Goal: Task Accomplishment & Management: Use online tool/utility

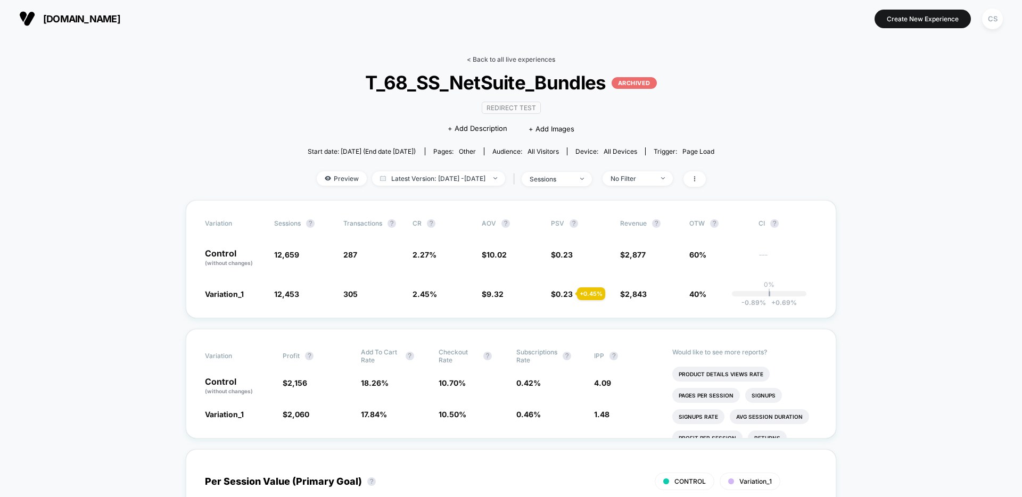
click at [536, 59] on link "< Back to all live experiences" at bounding box center [511, 59] width 88 height 8
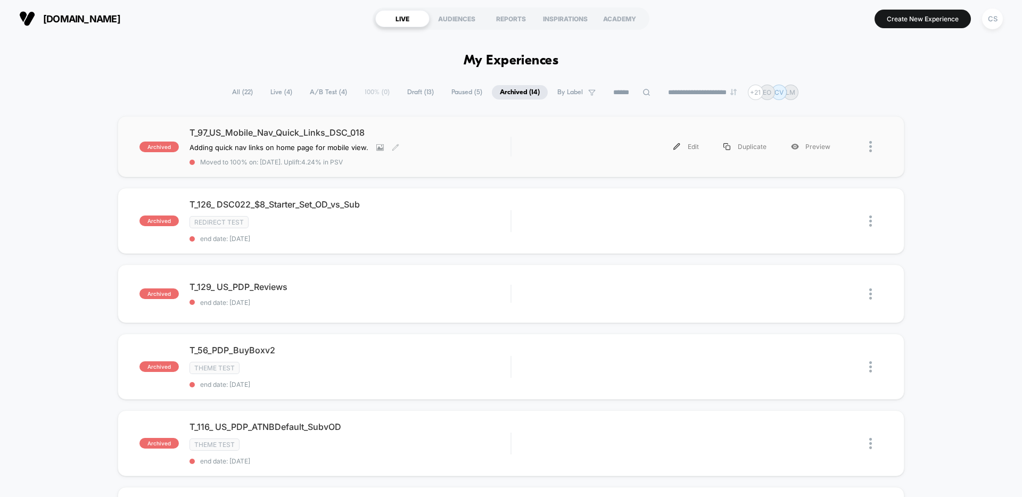
click at [501, 147] on div "T_97_US_Mobile_Nav_Quick_Links_DSC_018 Adding quick nav links on home page for …" at bounding box center [349, 146] width 321 height 39
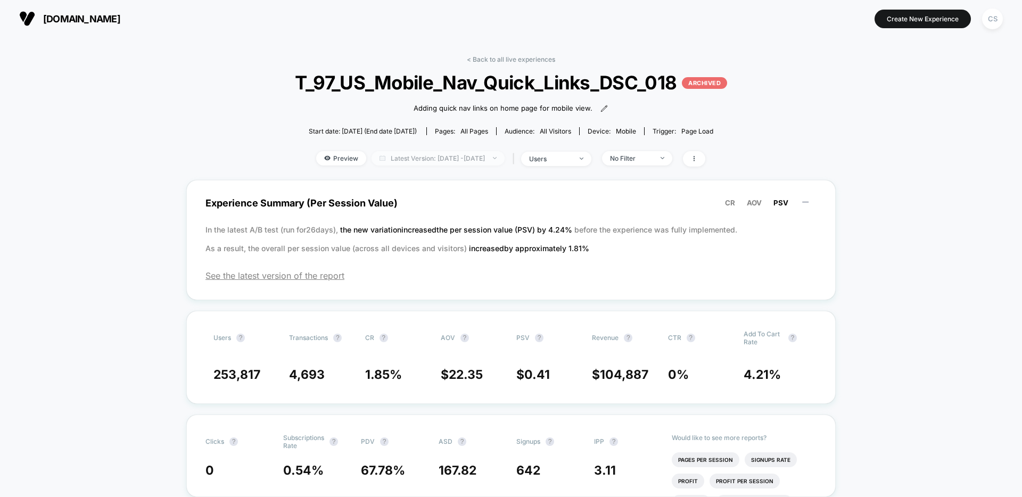
click at [482, 162] on span "Latest Version: [DATE] - [DATE]" at bounding box center [438, 158] width 133 height 14
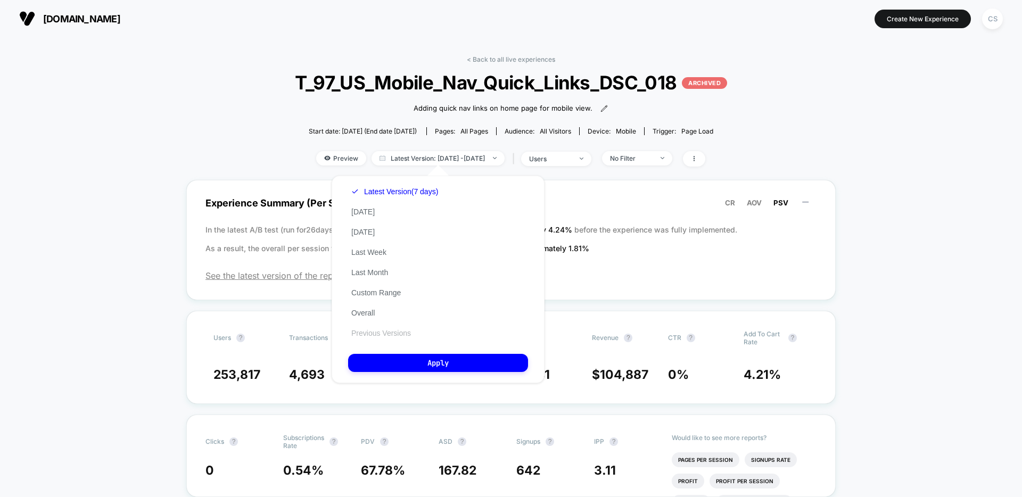
click at [407, 332] on button "Previous Versions" at bounding box center [381, 333] width 66 height 10
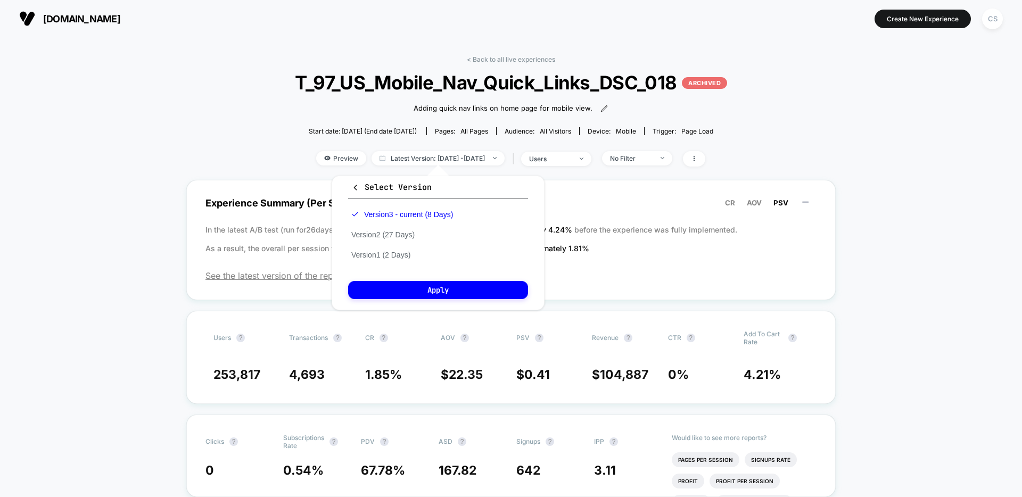
click at [400, 235] on button "Version 2 (27 Days)" at bounding box center [383, 235] width 70 height 10
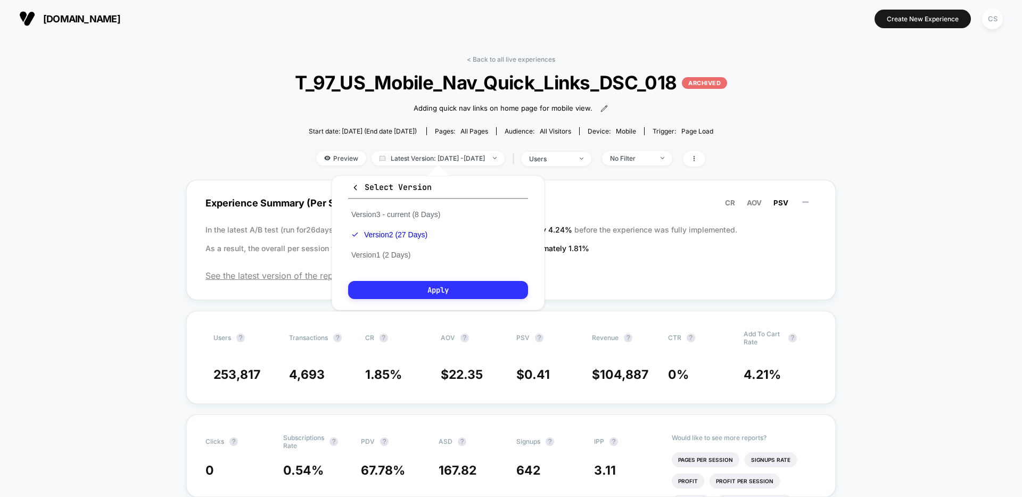
click at [430, 291] on button "Apply" at bounding box center [438, 290] width 180 height 18
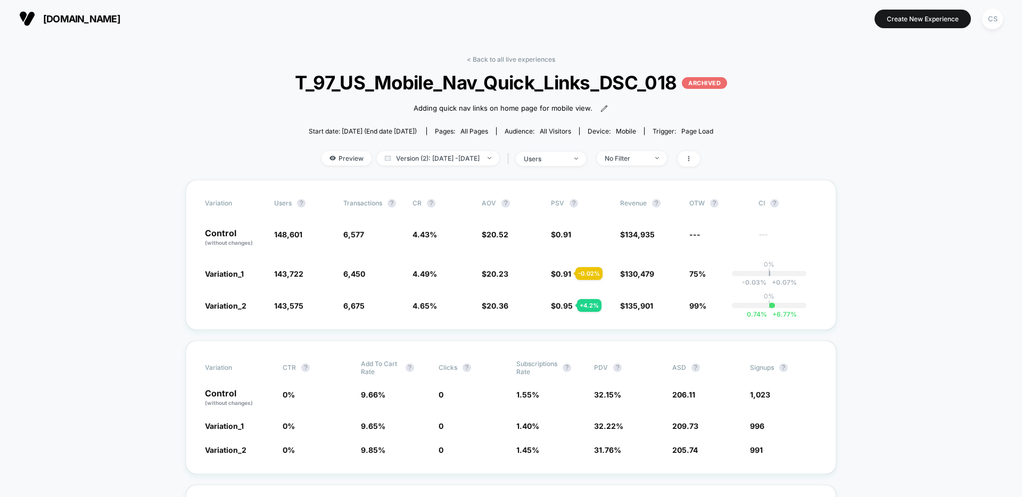
click at [521, 61] on link "< Back to all live experiences" at bounding box center [511, 59] width 88 height 8
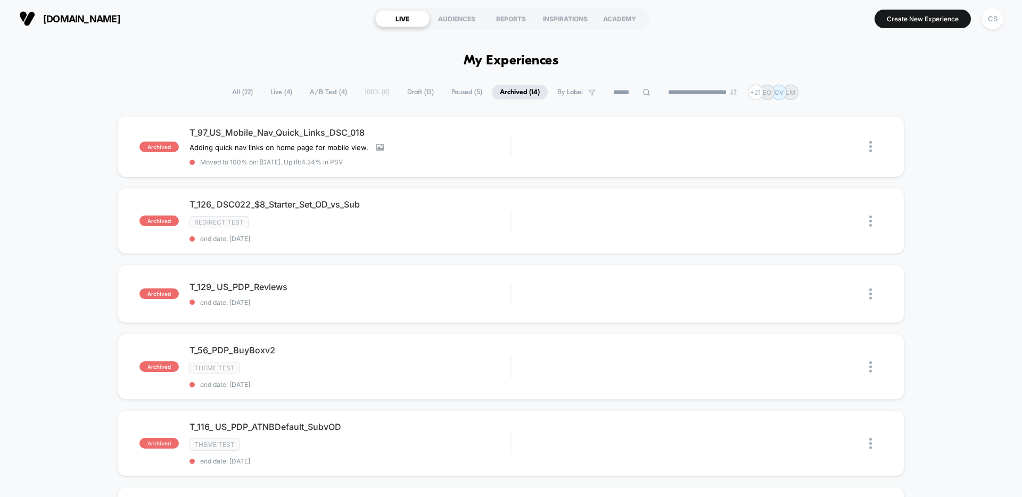
click at [262, 95] on span "Live ( 4 )" at bounding box center [281, 92] width 38 height 14
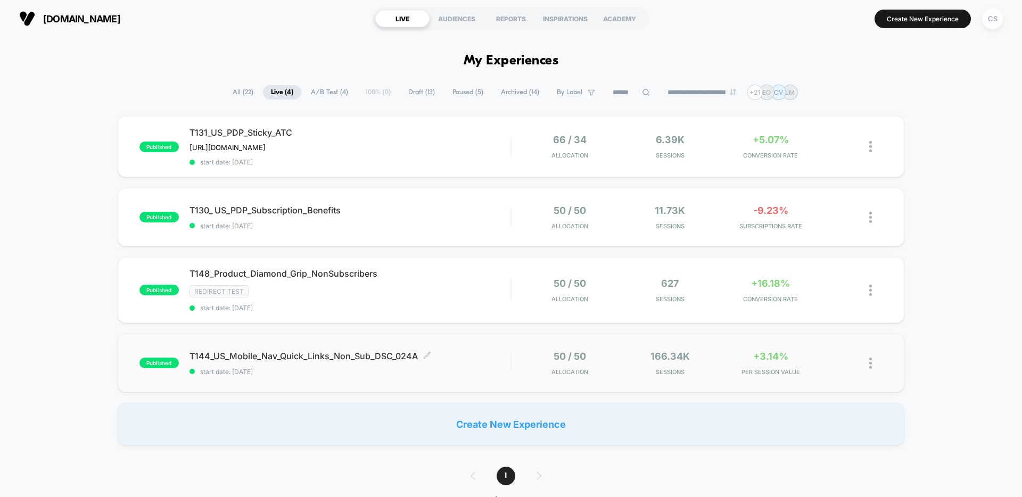
click at [485, 359] on span "T144_US_Mobile_Nav_Quick_Links_Non_Sub_DSC_024A Click to edit experience details" at bounding box center [349, 356] width 321 height 11
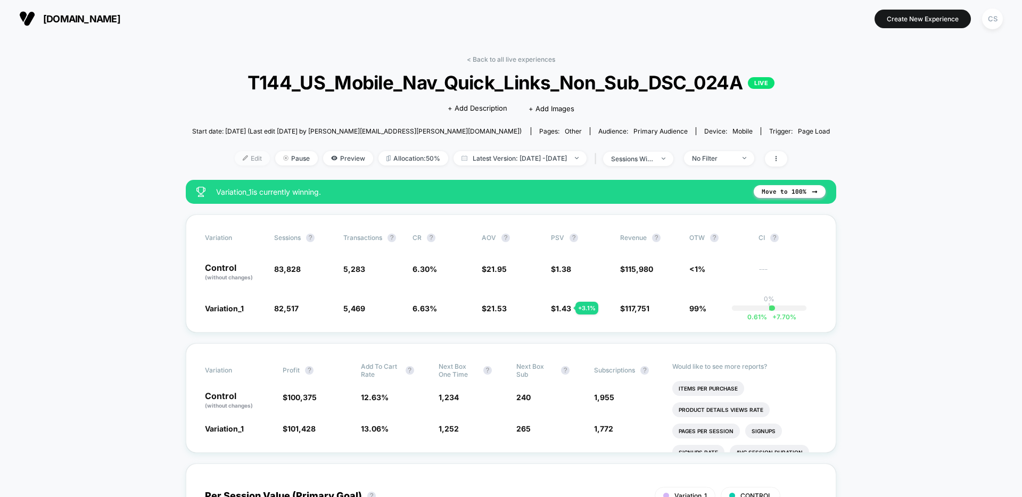
click at [240, 161] on span "Edit" at bounding box center [252, 158] width 35 height 14
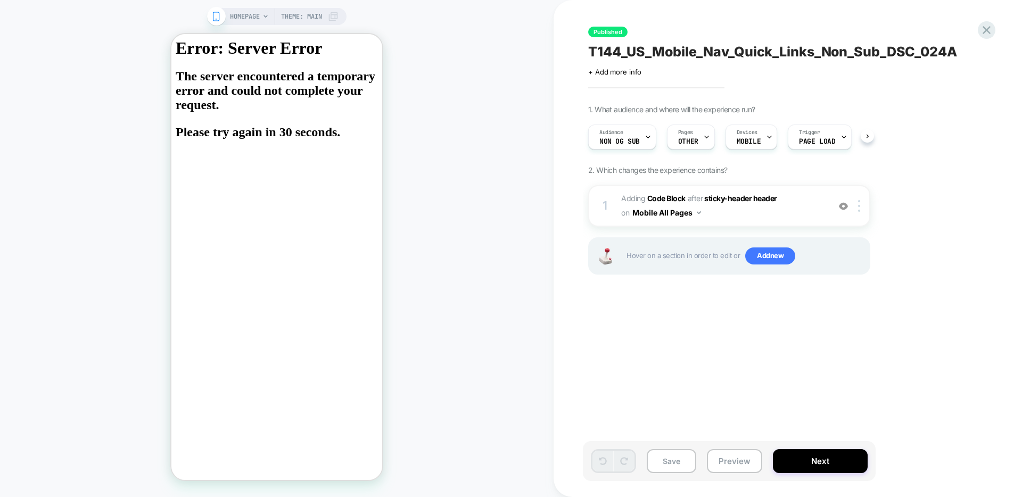
scroll to position [0, 1]
click at [640, 138] on div "Audience Non OG Sub" at bounding box center [619, 137] width 62 height 24
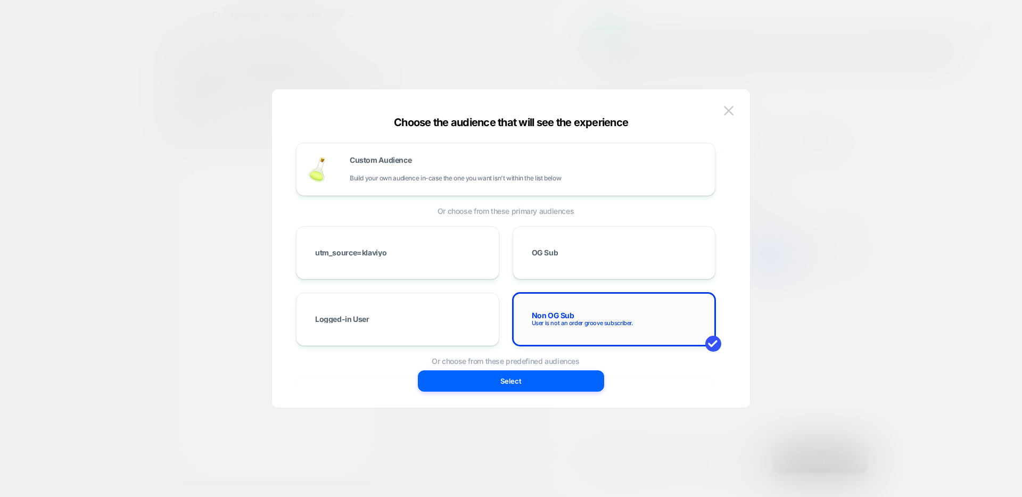
click at [656, 320] on div "Non OG Sub User is not an order groove subscriber." at bounding box center [614, 319] width 181 height 31
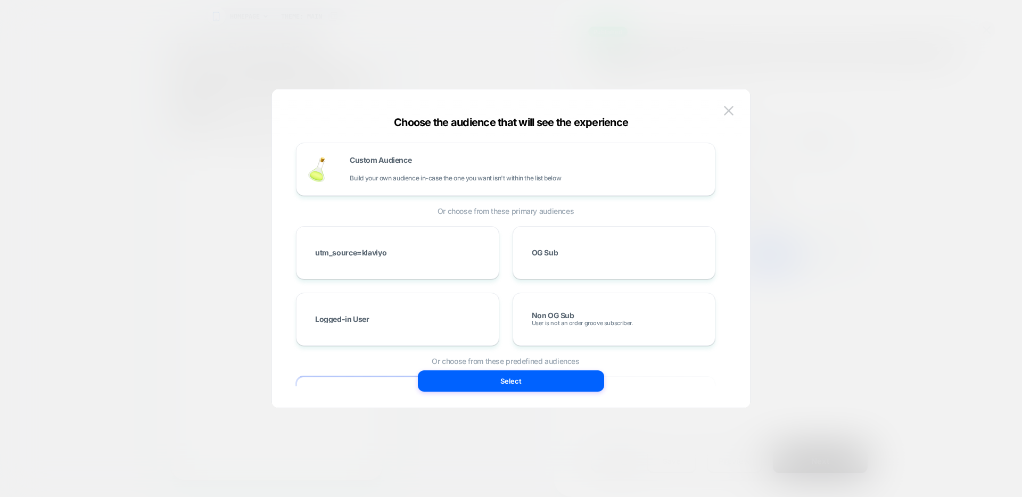
scroll to position [205, 0]
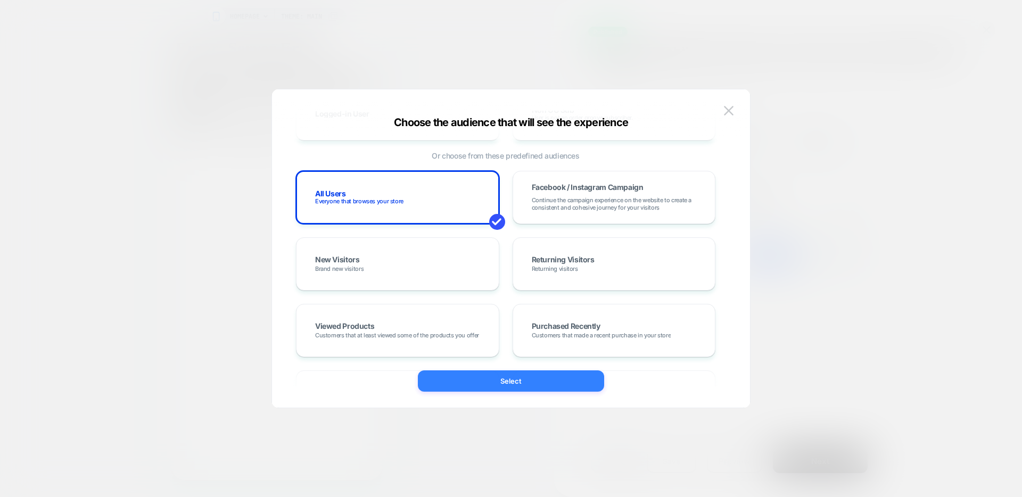
click at [514, 386] on button "Select" at bounding box center [511, 380] width 186 height 21
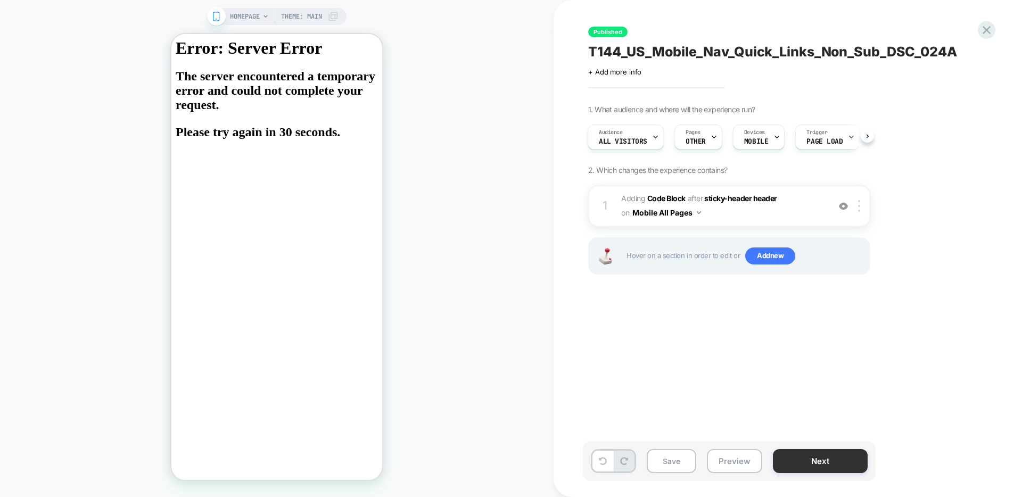
click at [801, 467] on button "Next" at bounding box center [820, 461] width 95 height 24
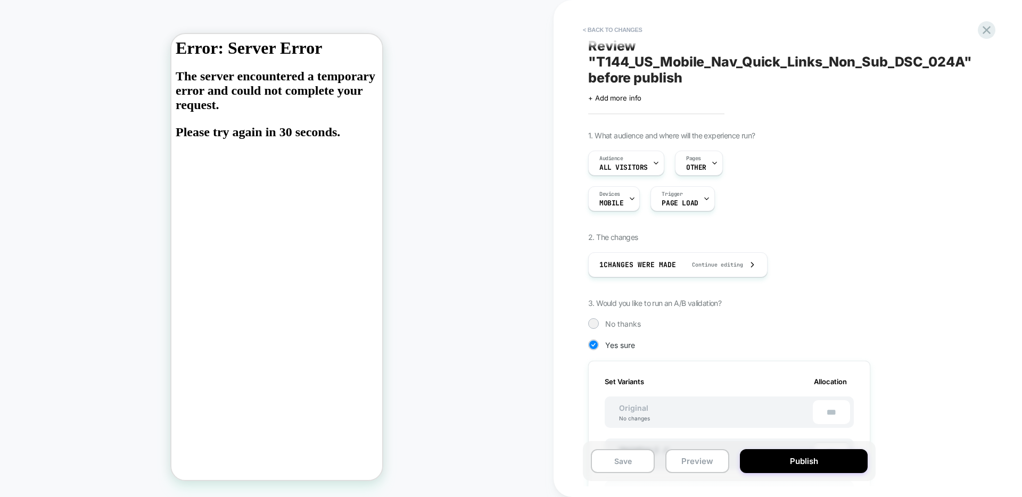
scroll to position [0, 0]
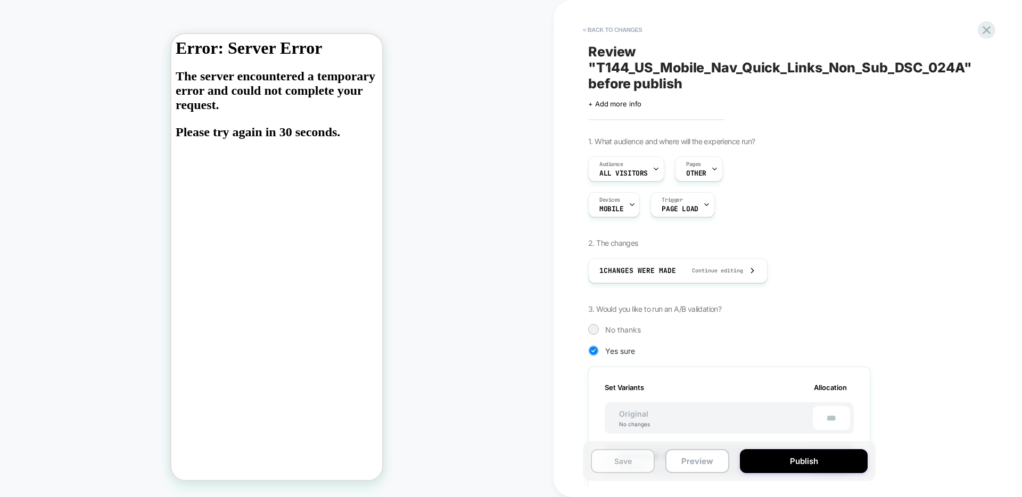
click at [630, 469] on button "Save" at bounding box center [623, 461] width 64 height 24
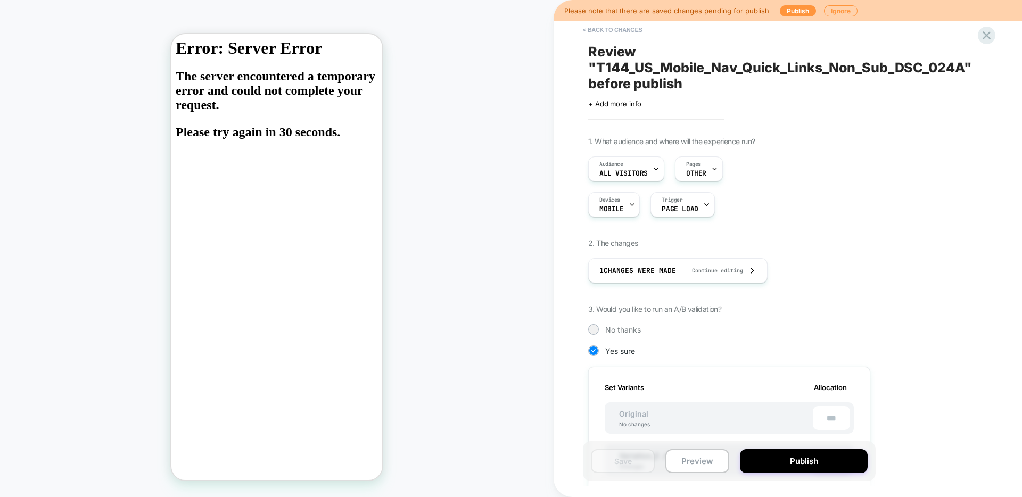
click at [317, 120] on h2 "The server encountered a temporary error and could not complete your request. P…" at bounding box center [277, 104] width 202 height 70
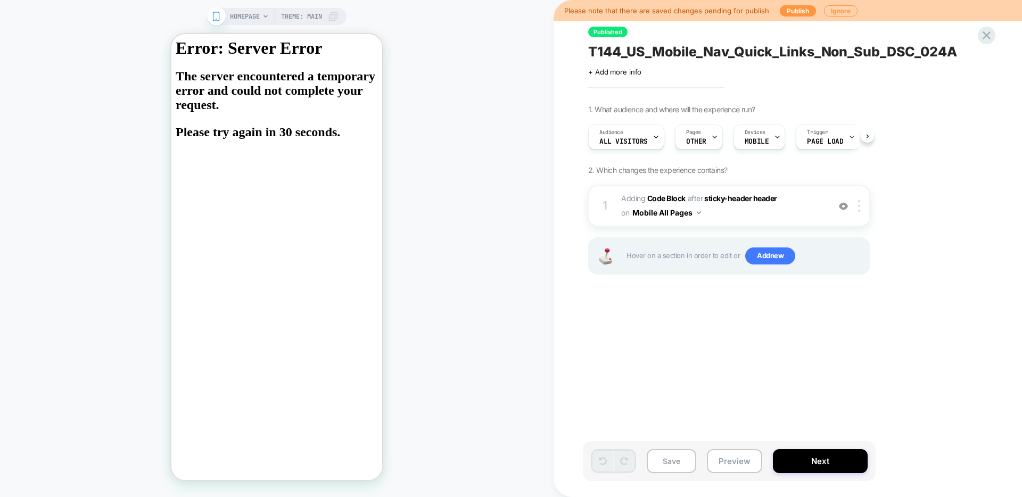
scroll to position [0, 1]
click at [795, 8] on button "Publish" at bounding box center [798, 10] width 36 height 11
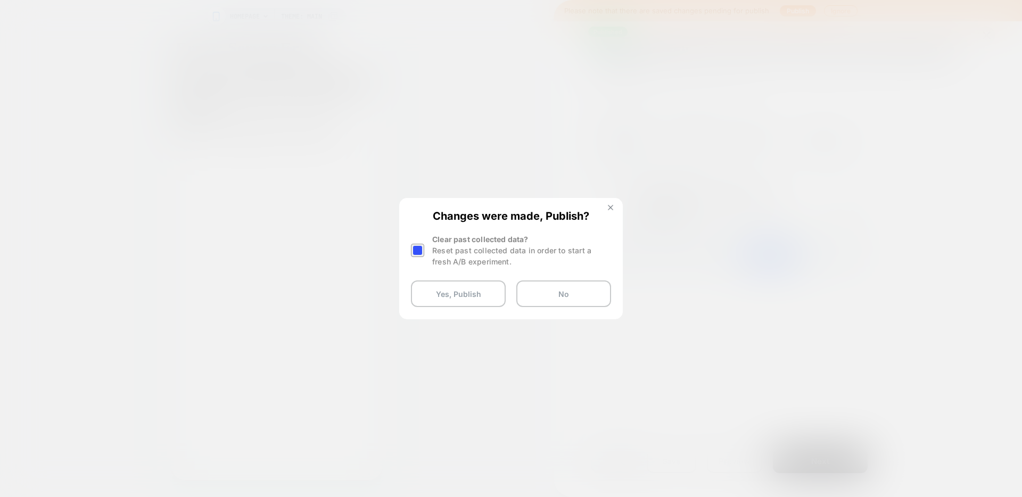
click at [609, 205] on img at bounding box center [610, 207] width 5 height 5
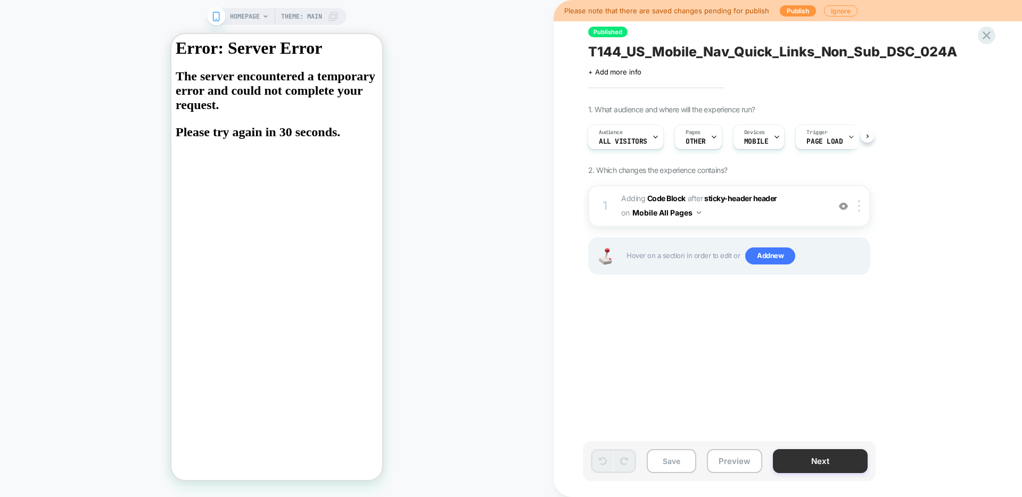
click at [808, 465] on button "Next" at bounding box center [820, 461] width 95 height 24
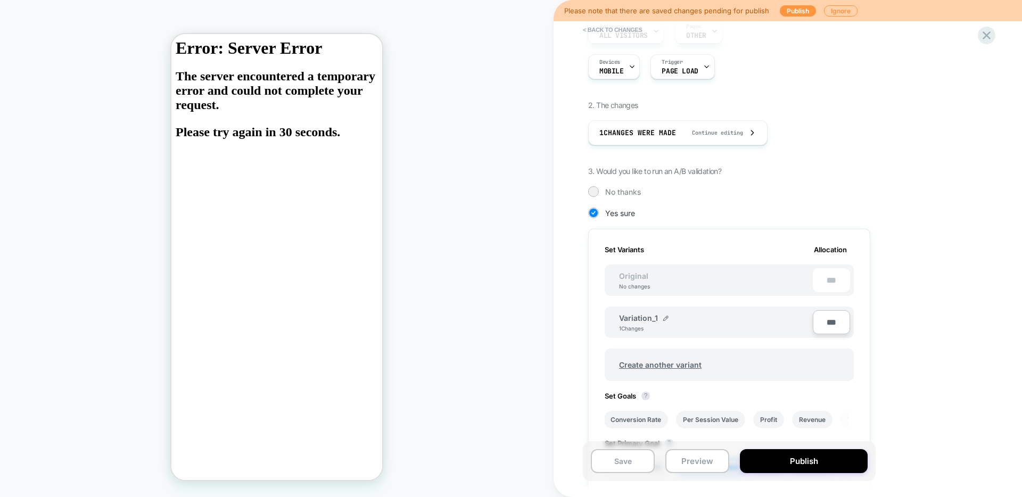
scroll to position [152, 0]
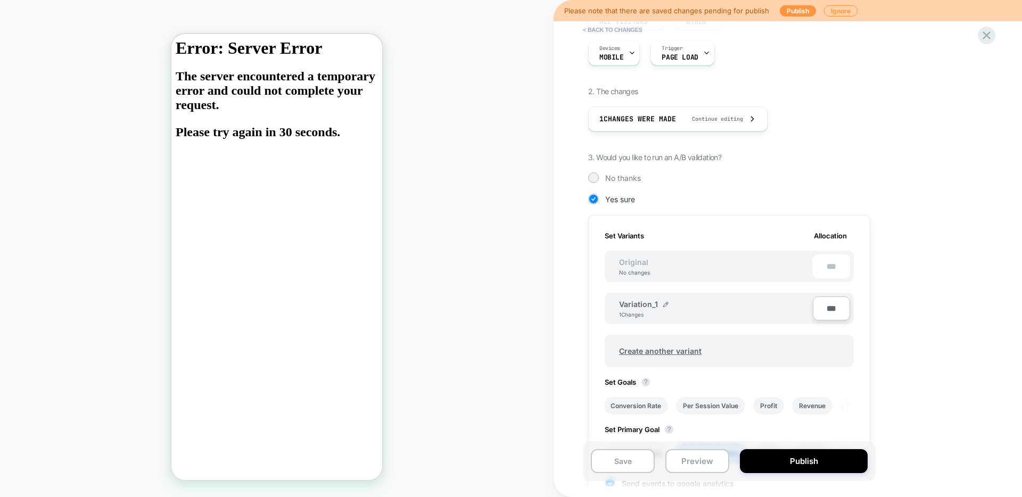
type input "***"
type input "**"
type input "***"
type input "**"
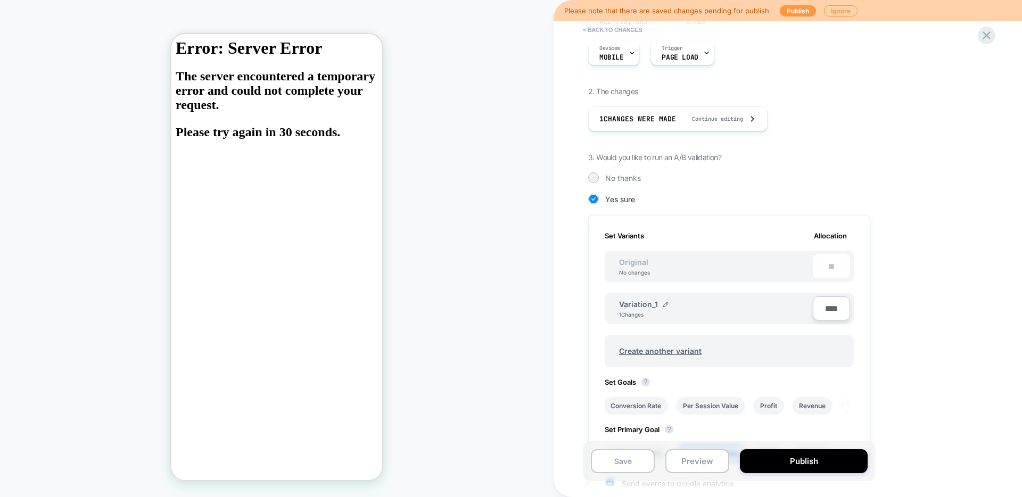
scroll to position [0, 2]
type input "****"
click at [823, 465] on button "Publish" at bounding box center [804, 461] width 128 height 24
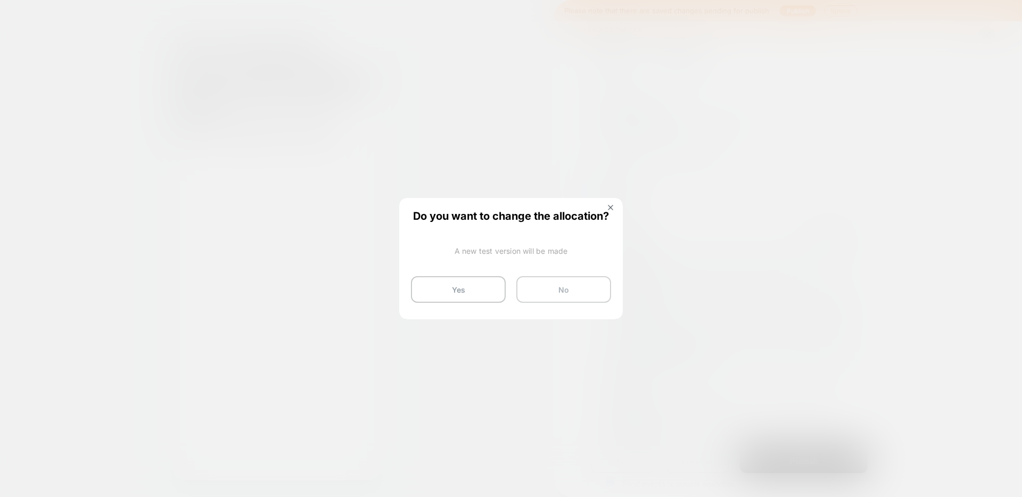
click at [573, 297] on button "No" at bounding box center [563, 289] width 95 height 27
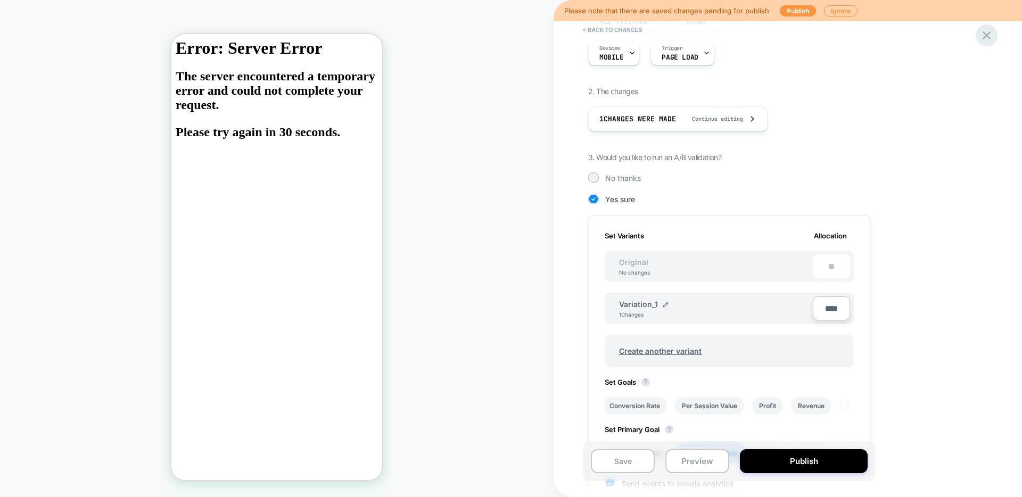
click at [983, 36] on icon at bounding box center [986, 35] width 14 height 14
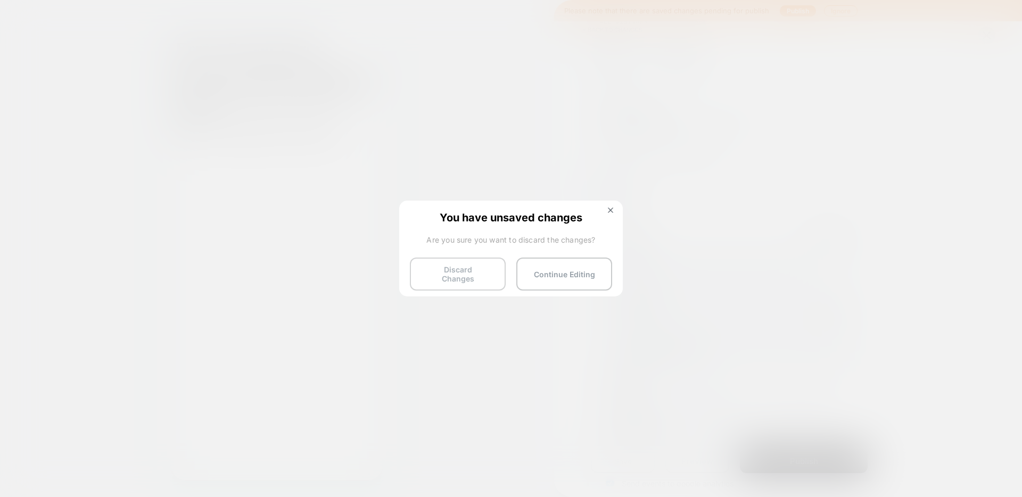
click at [439, 276] on button "Discard Changes" at bounding box center [458, 274] width 96 height 33
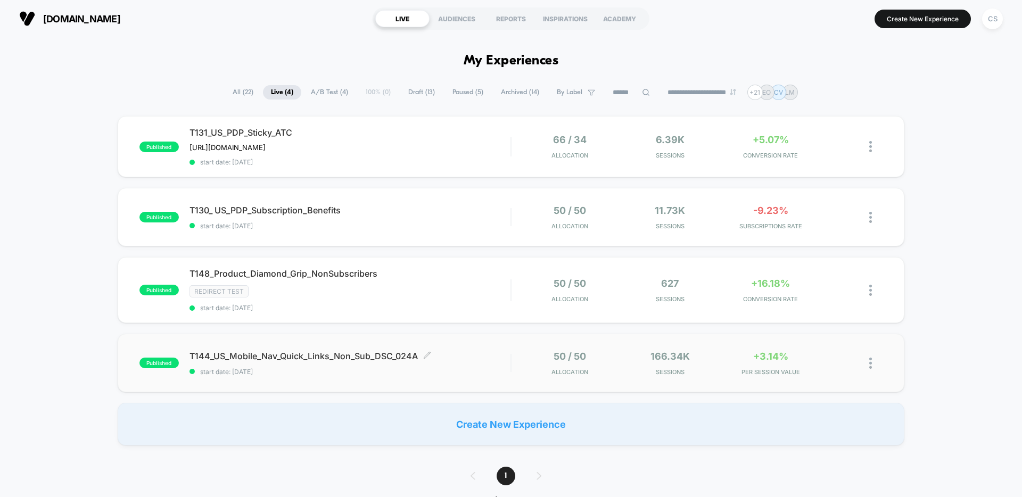
click at [337, 357] on span "T144_US_Mobile_Nav_Quick_Links_Non_Sub_DSC_024A Click to edit experience details" at bounding box center [349, 356] width 321 height 11
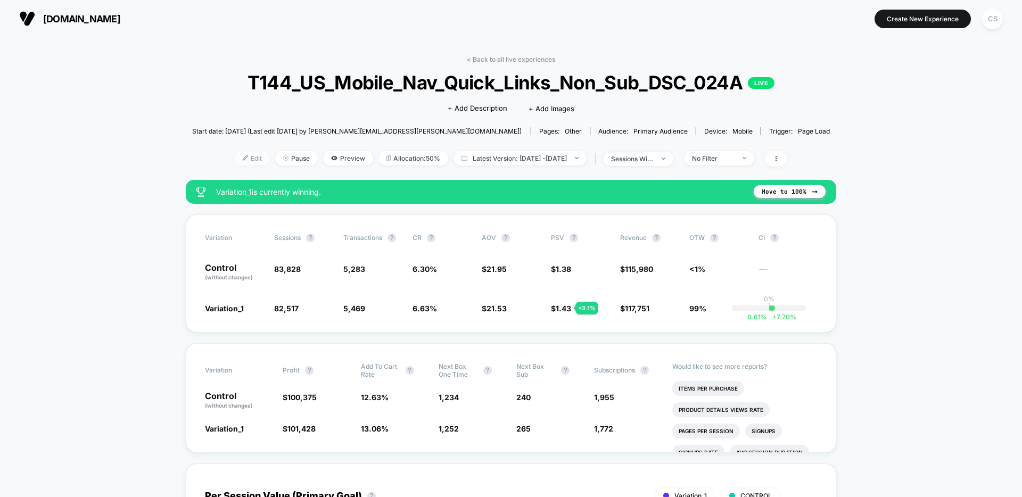
click at [240, 158] on span "Edit" at bounding box center [252, 158] width 35 height 14
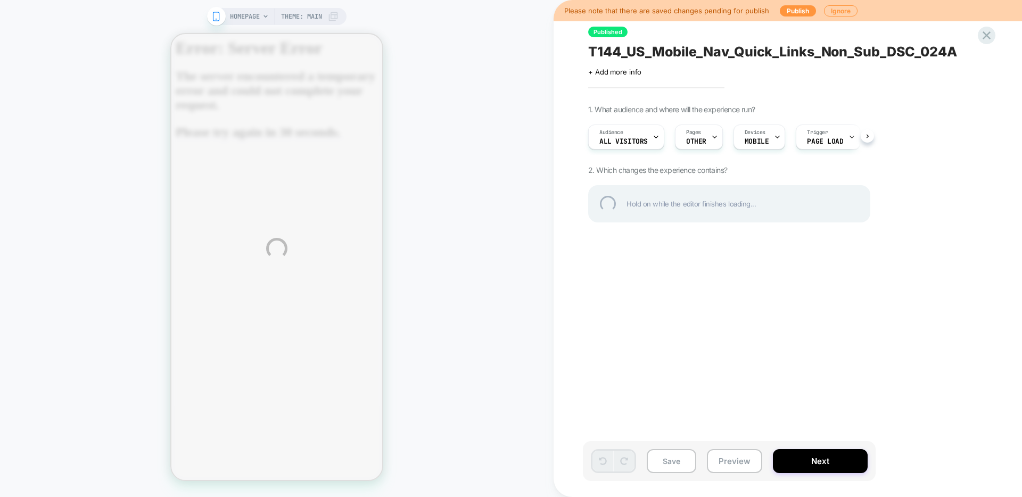
click at [711, 138] on div "HOMEPAGE Theme: MAIN Please note that there are saved changes pending for publi…" at bounding box center [511, 248] width 1022 height 497
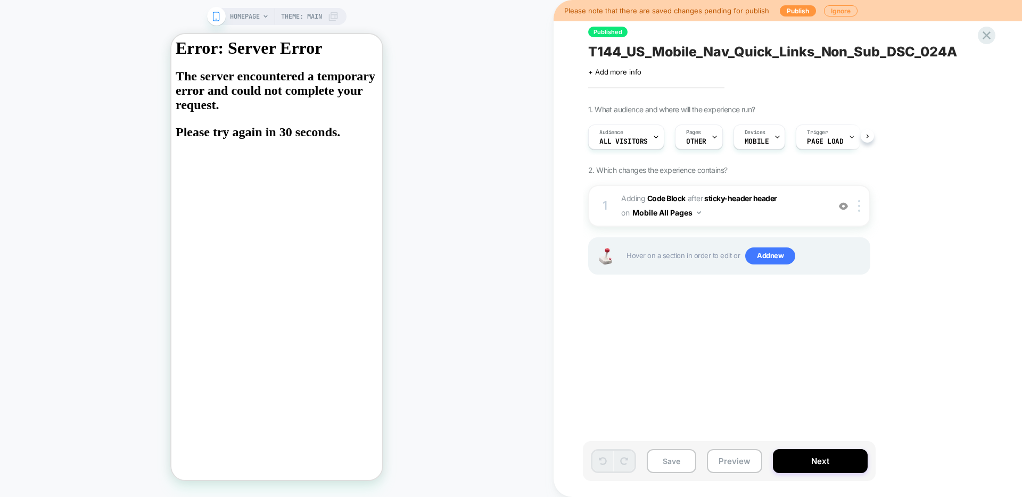
scroll to position [0, 1]
click at [712, 135] on icon at bounding box center [714, 137] width 7 height 7
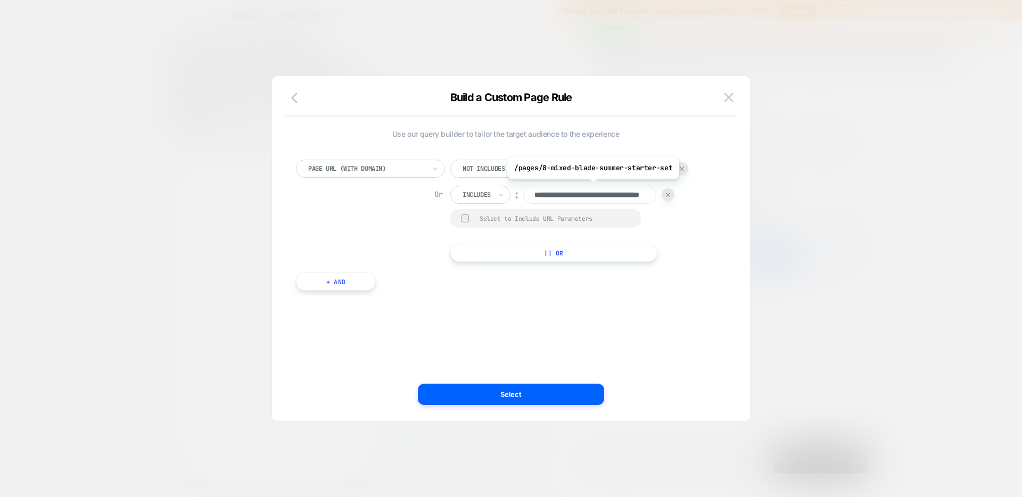
scroll to position [0, 0]
click at [710, 241] on div "**********" at bounding box center [505, 211] width 419 height 102
click at [290, 98] on button "button" at bounding box center [297, 98] width 19 height 15
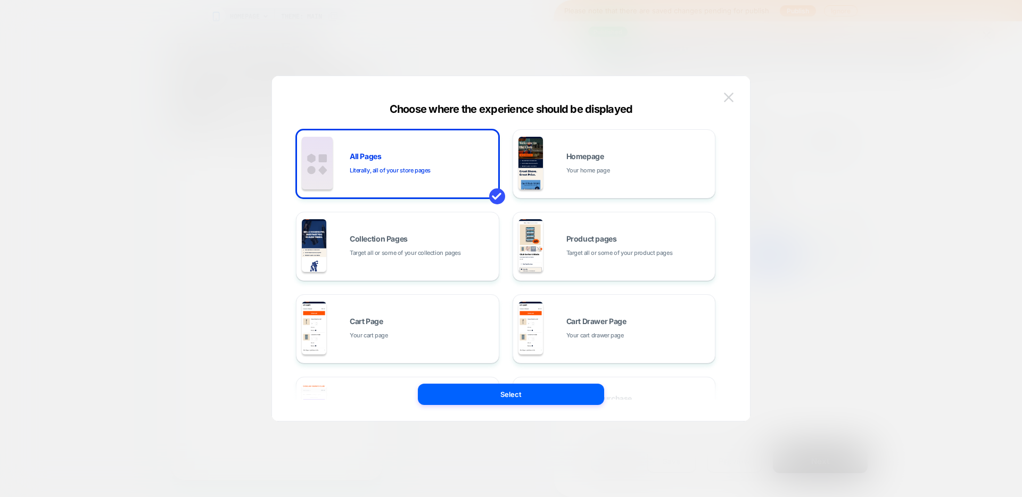
click at [729, 96] on img at bounding box center [729, 97] width 10 height 9
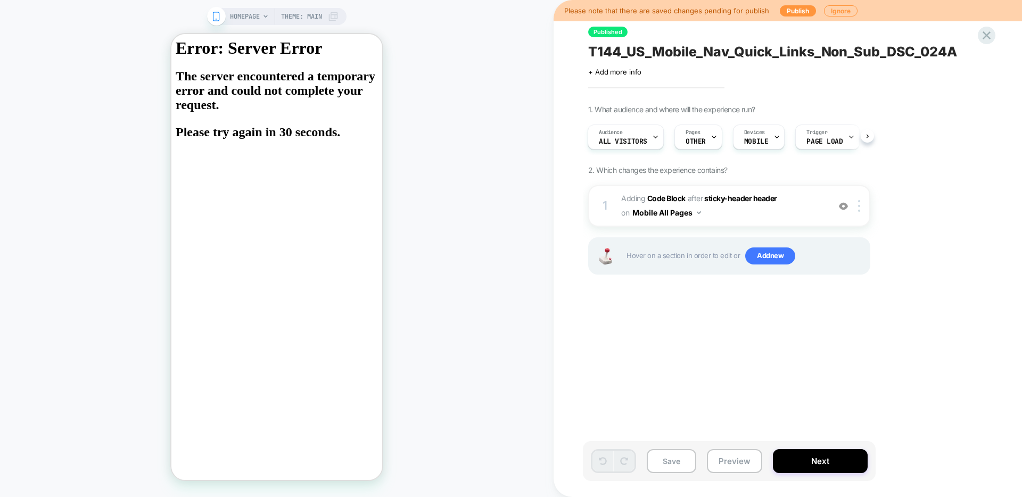
click at [254, 21] on span "HOMEPAGE" at bounding box center [245, 16] width 30 height 17
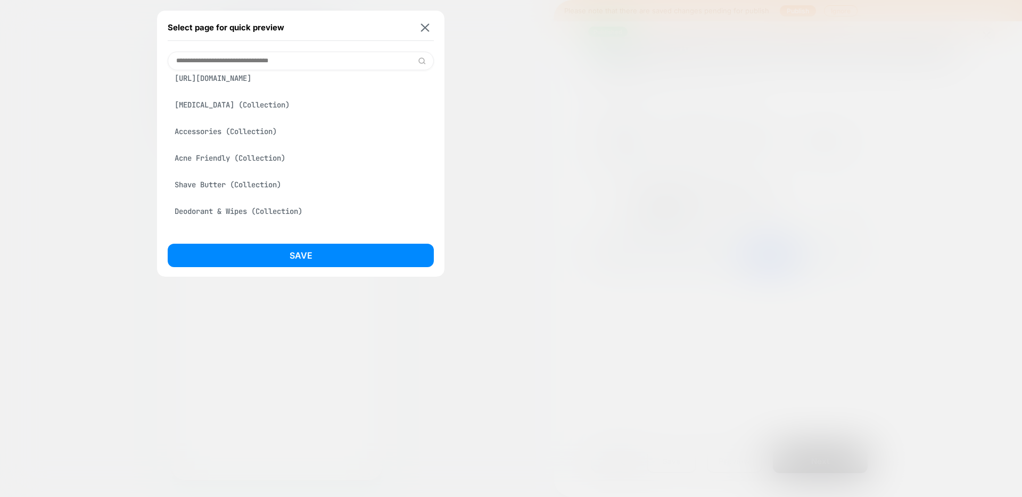
scroll to position [156, 0]
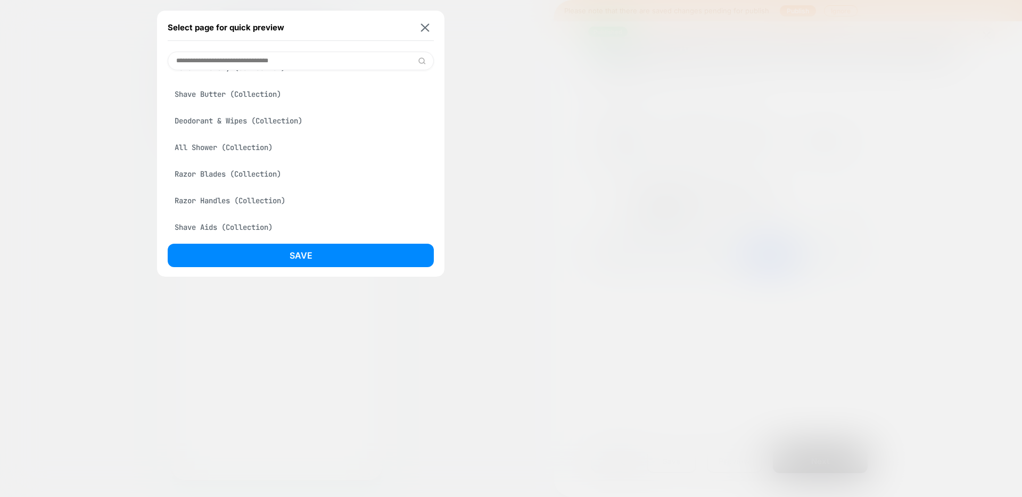
click at [208, 183] on div "Razor Blades (Collection)" at bounding box center [301, 174] width 266 height 20
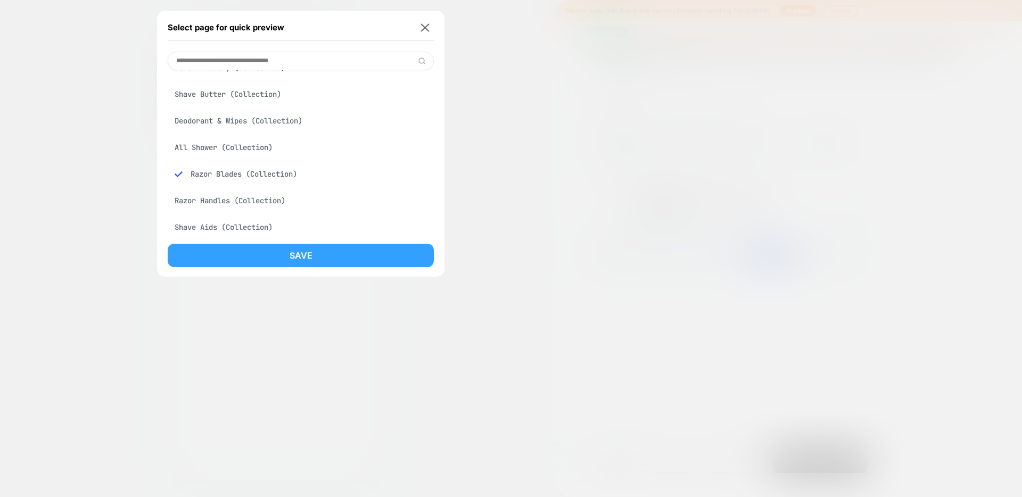
click at [356, 252] on button "Save" at bounding box center [301, 255] width 266 height 23
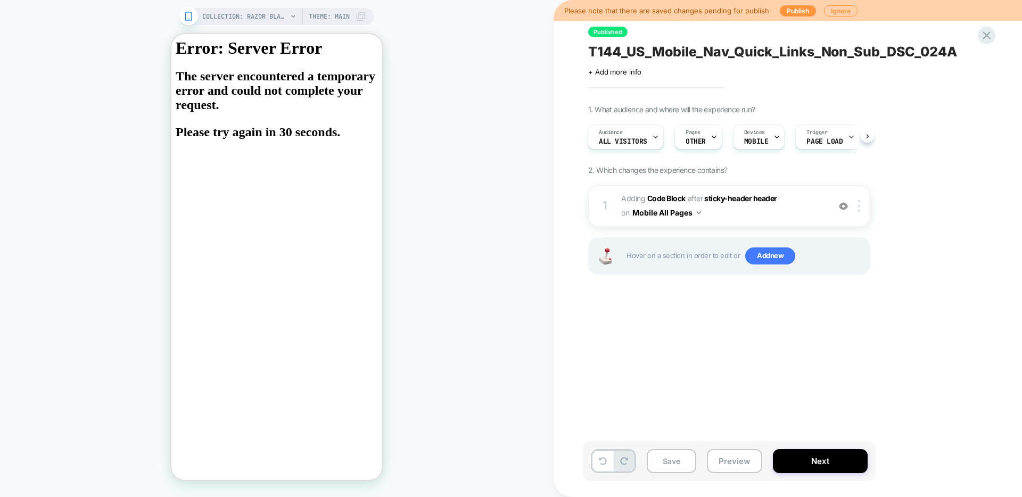
scroll to position [0, 1]
click at [829, 463] on button "Next" at bounding box center [820, 461] width 95 height 24
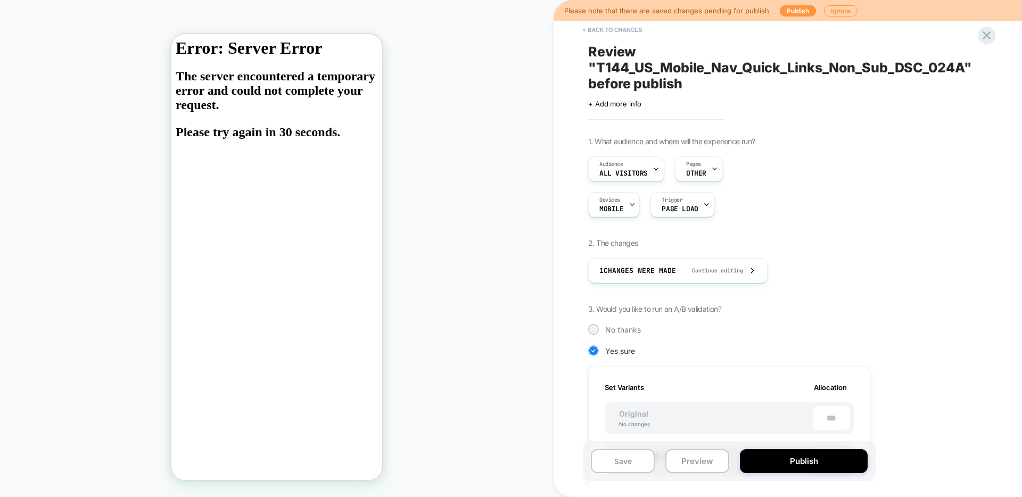
scroll to position [167, 0]
